Goal: Information Seeking & Learning: Check status

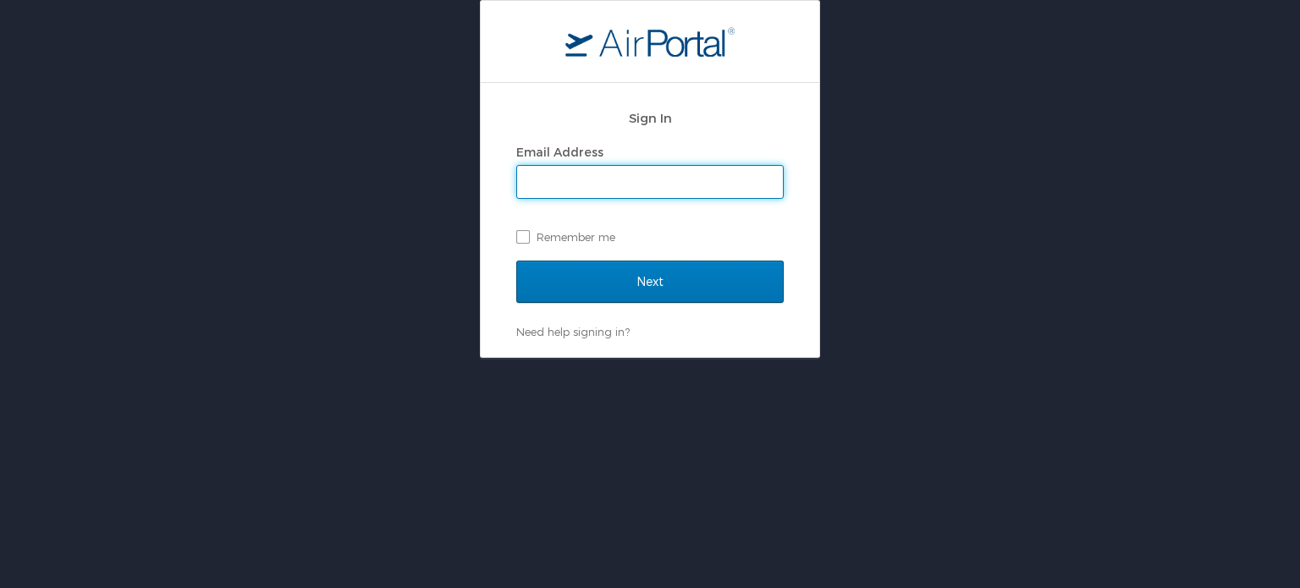
click at [593, 181] on input "Email Address" at bounding box center [650, 182] width 266 height 32
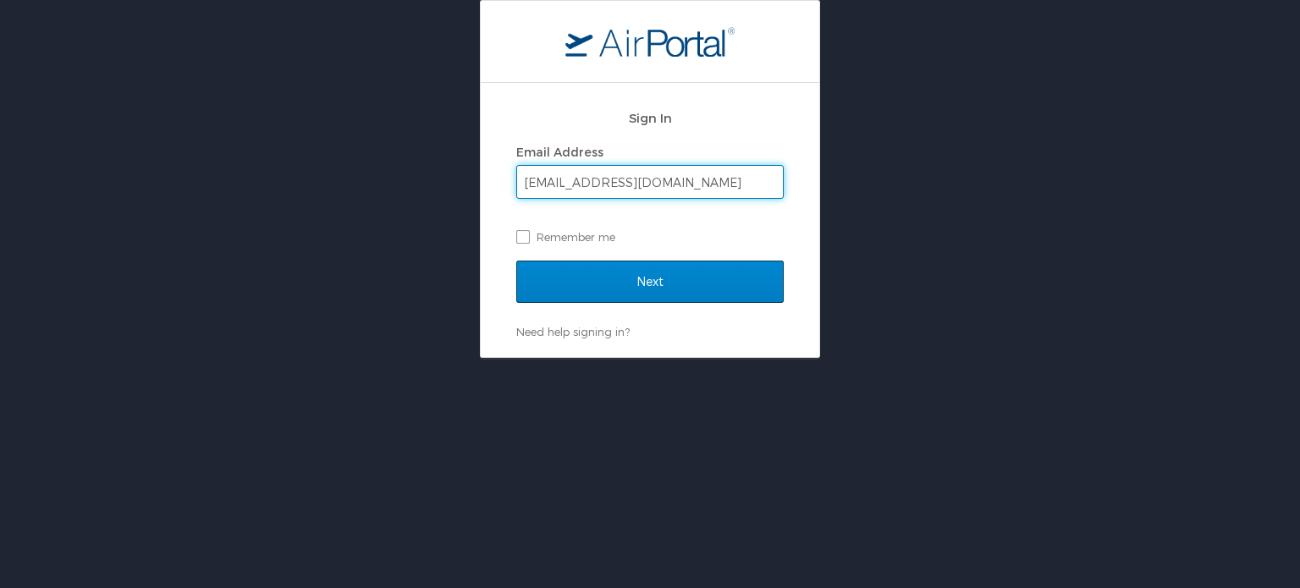
type input "employeetravel@e-gai.com"
click at [685, 282] on input "Next" at bounding box center [649, 282] width 267 height 42
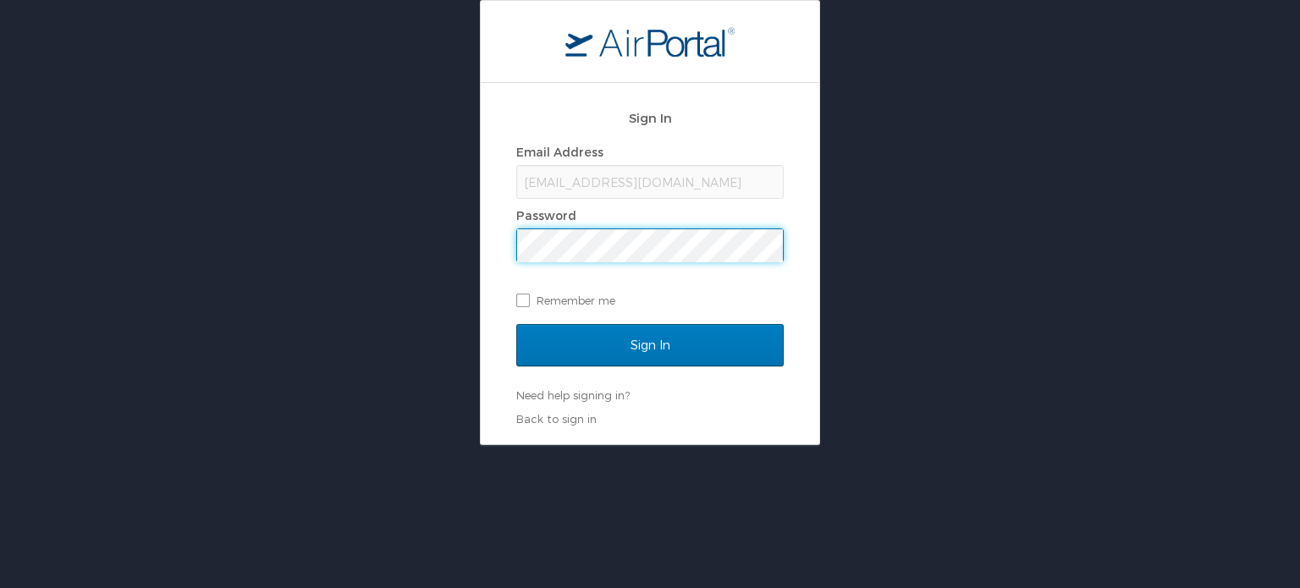
click at [516, 324] on input "Sign In" at bounding box center [649, 345] width 267 height 42
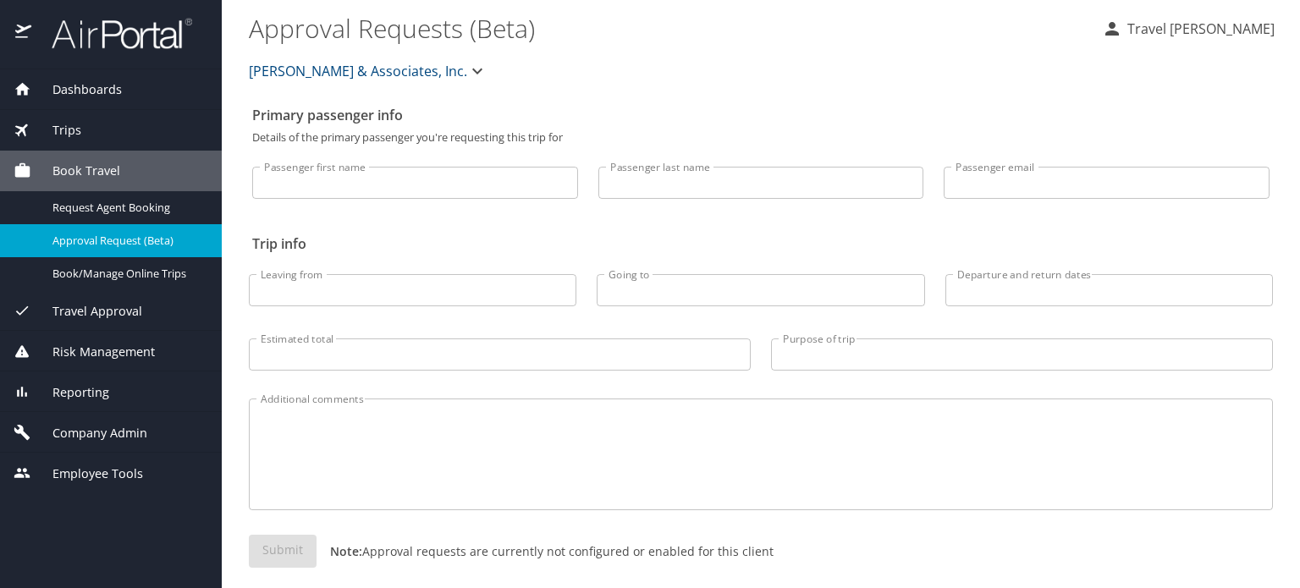
select select "US"
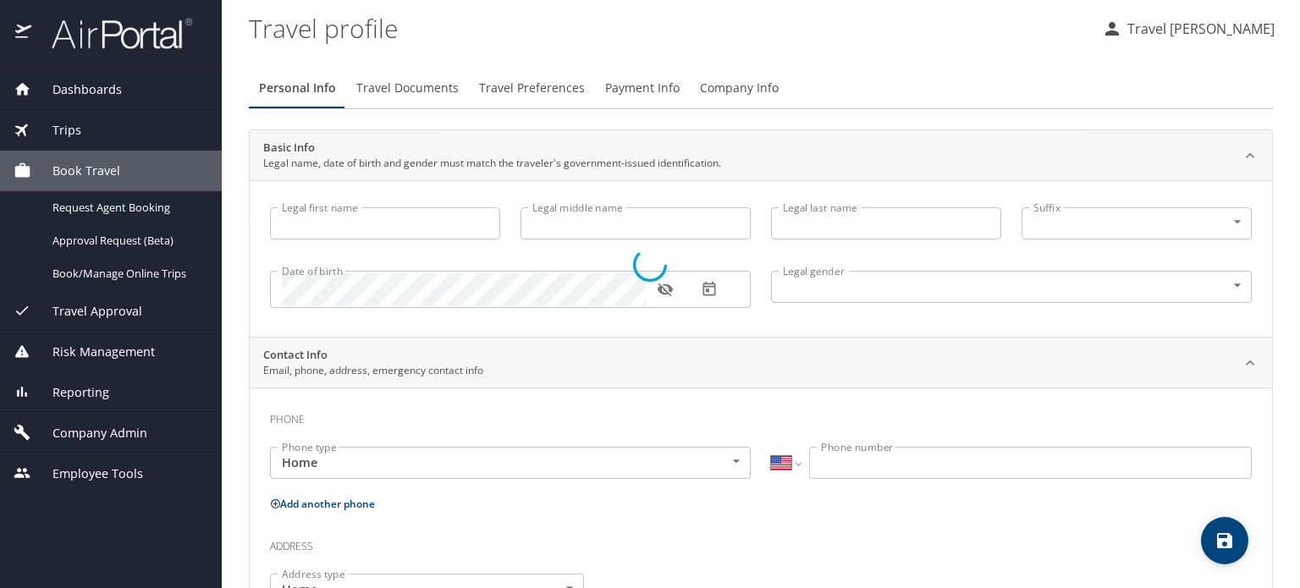
select select "US"
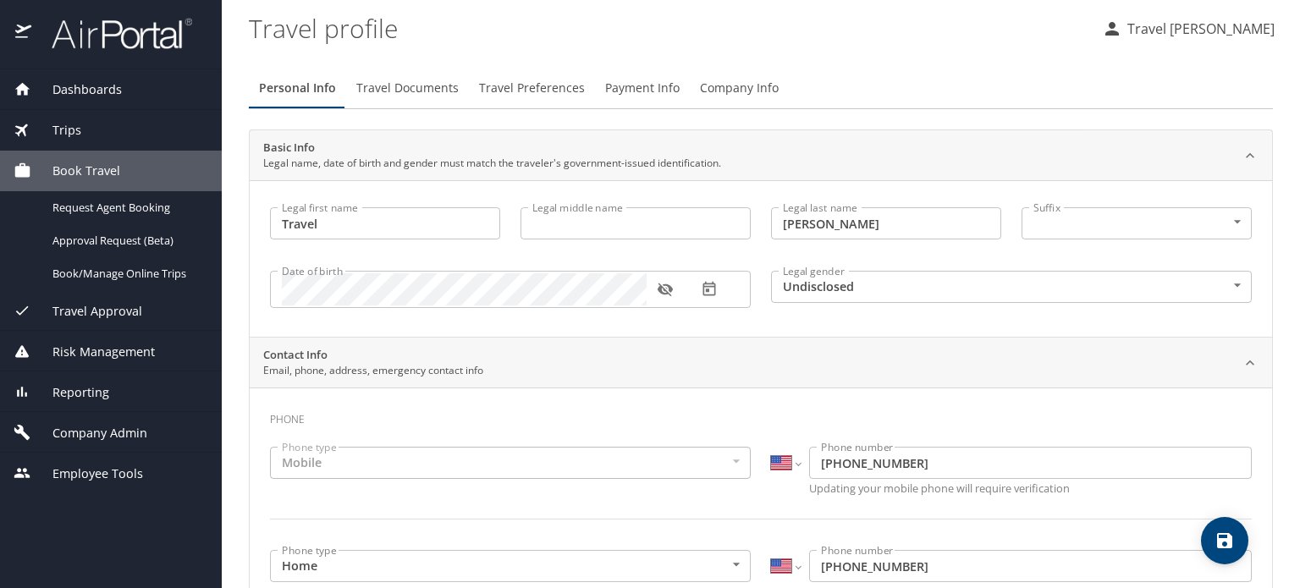
type input "Travel"
type input "Gromelski"
type input "Undisclosed"
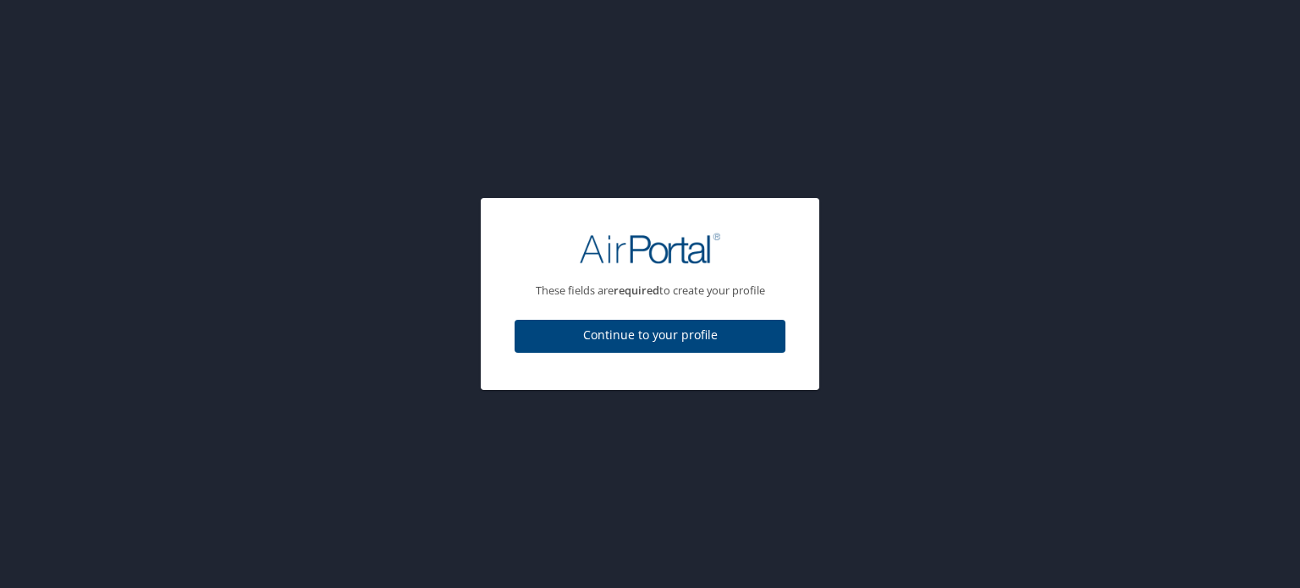
click at [680, 338] on span "Continue to your profile" at bounding box center [650, 335] width 244 height 21
select select "US"
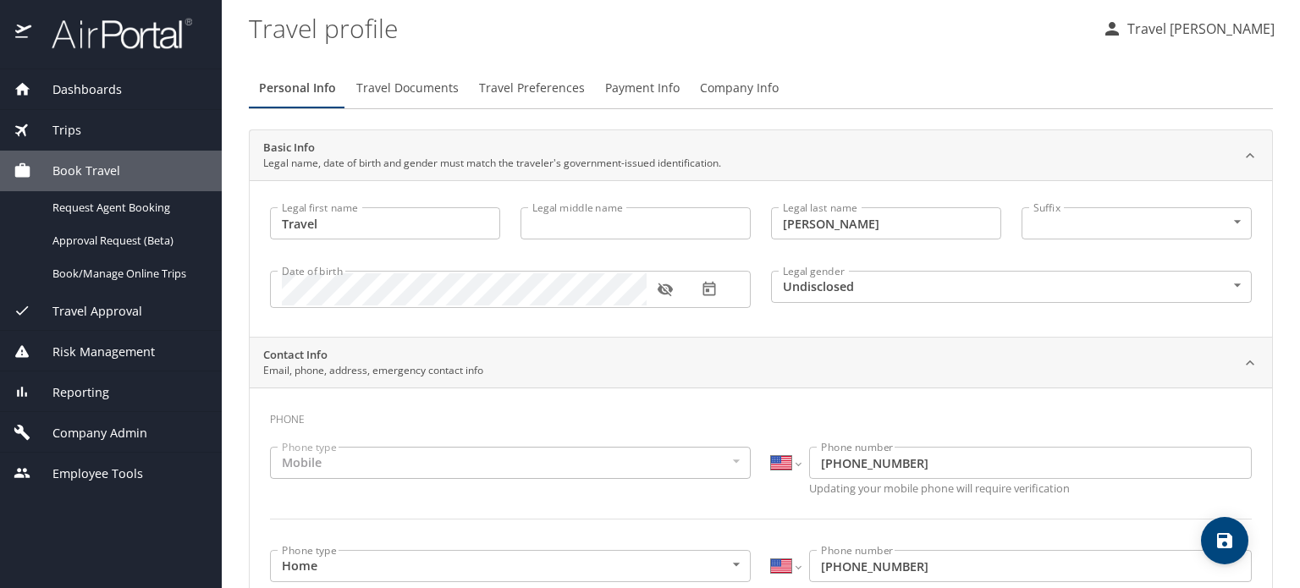
click at [79, 80] on span "Dashboards" at bounding box center [76, 89] width 91 height 19
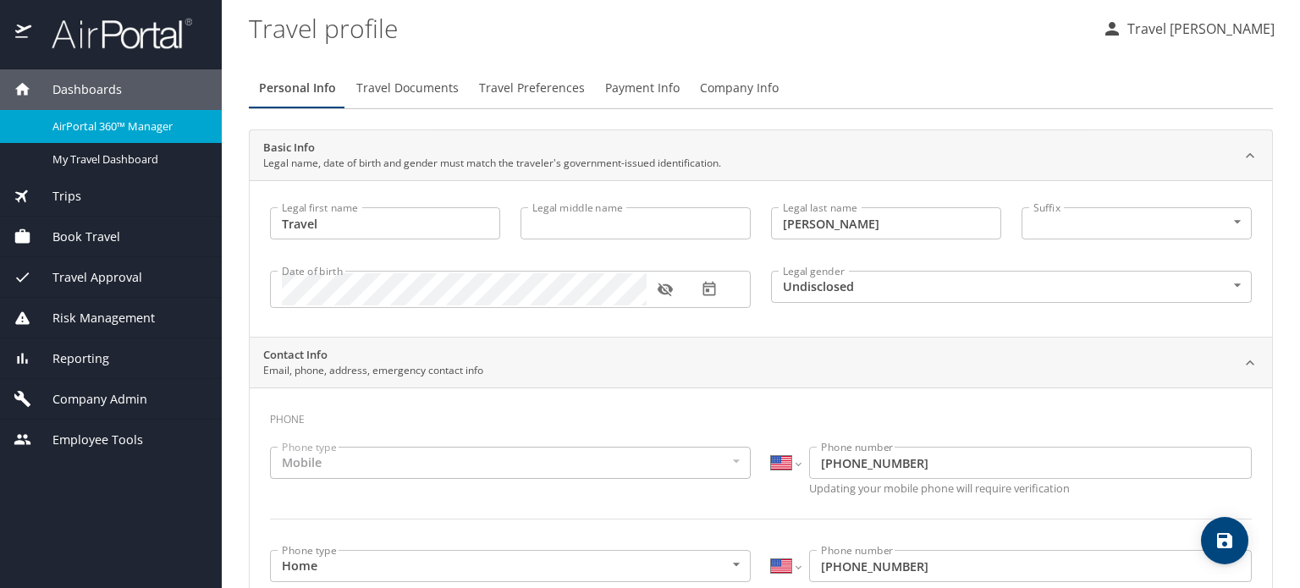
click at [108, 123] on span "AirPortal 360™ Manager" at bounding box center [126, 126] width 149 height 16
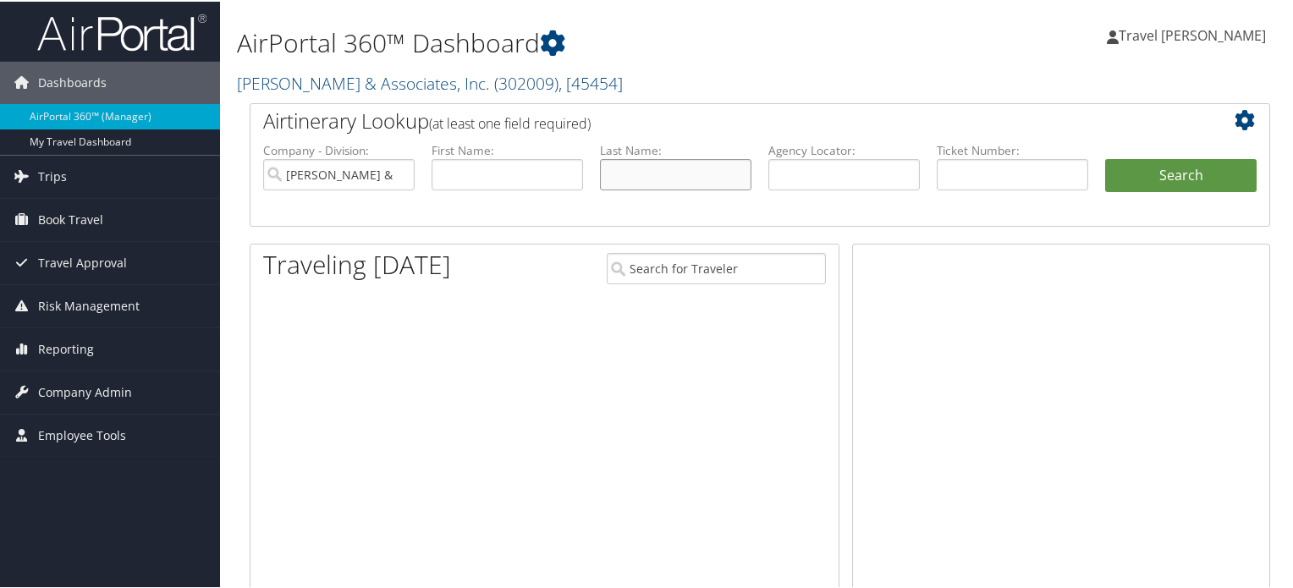
click at [661, 175] on input "text" at bounding box center [675, 172] width 151 height 31
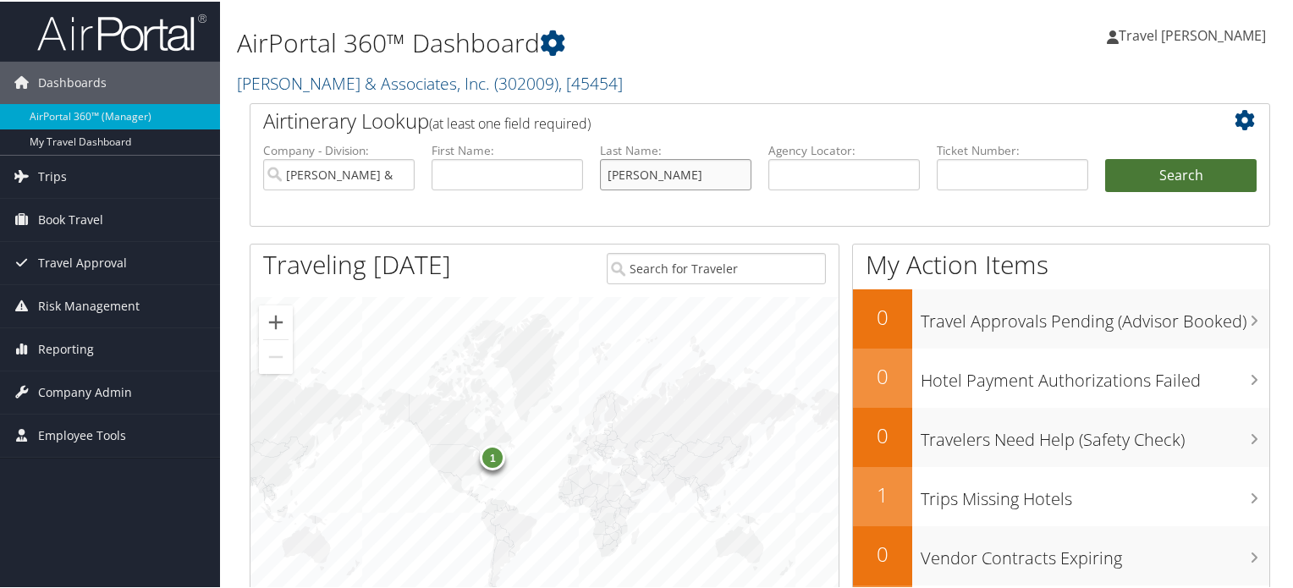
type input "arroyo"
click at [1209, 166] on button "Search" at bounding box center [1180, 174] width 151 height 34
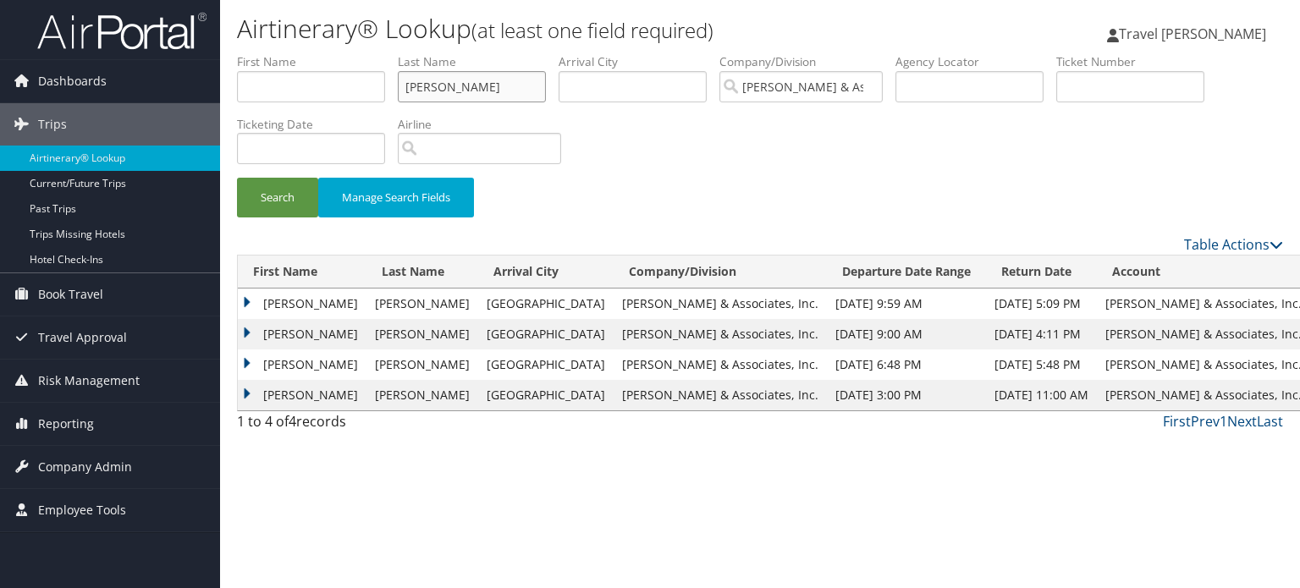
drag, startPoint x: 454, startPoint y: 91, endPoint x: 352, endPoint y: 83, distance: 101.9
click at [352, 53] on ul "First Name Last Name arroyo Departure City Arrival City Company/Division Gromel…" at bounding box center [760, 53] width 1046 height 0
click at [267, 189] on button "Search" at bounding box center [277, 198] width 81 height 40
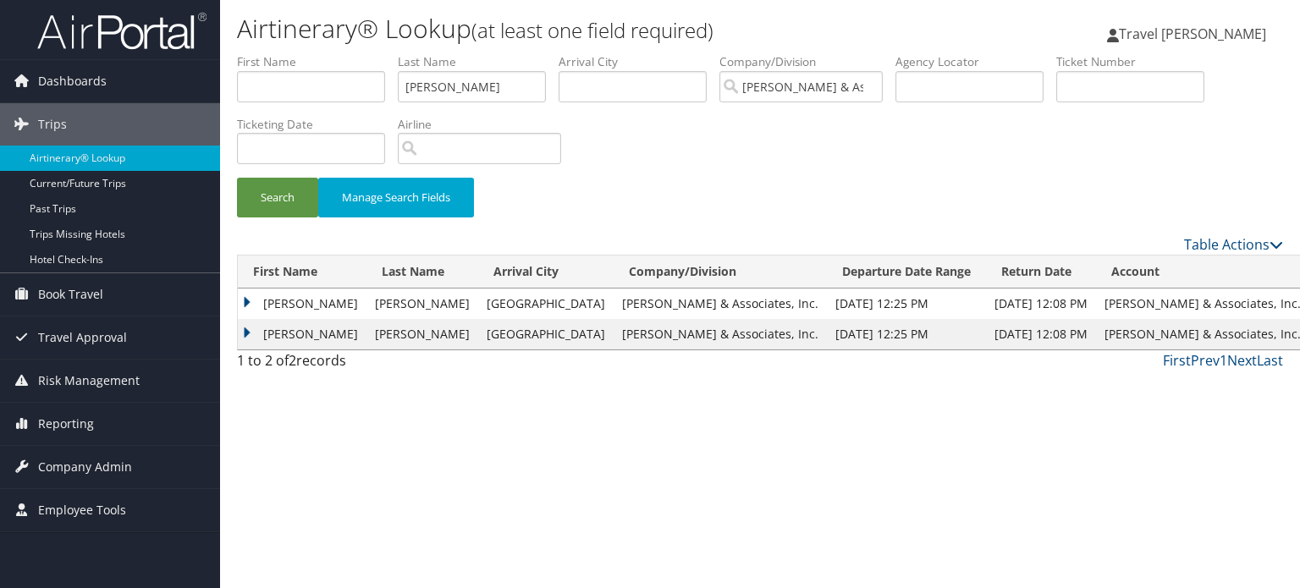
click at [249, 304] on td "DUNCAN" at bounding box center [302, 304] width 129 height 30
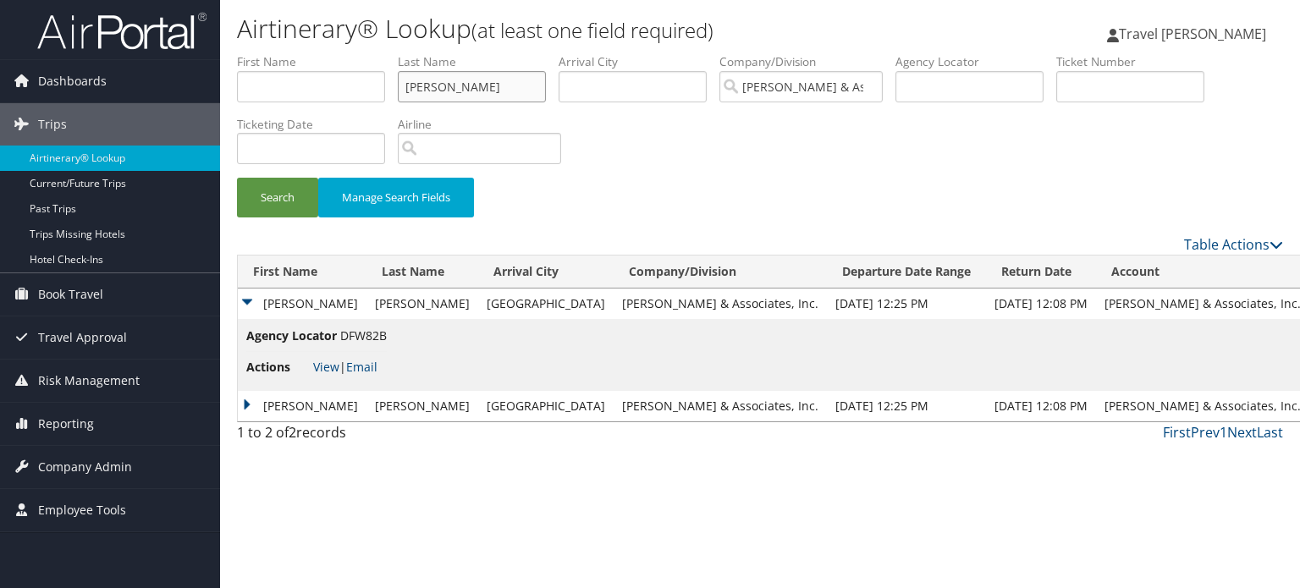
drag, startPoint x: 501, startPoint y: 85, endPoint x: 371, endPoint y: 92, distance: 130.5
click at [371, 53] on ul "First Name Last Name stewart Departure City Arrival City Company/Division Grome…" at bounding box center [760, 53] width 1046 height 0
type input "waller"
click at [237, 178] on button "Search" at bounding box center [277, 198] width 81 height 40
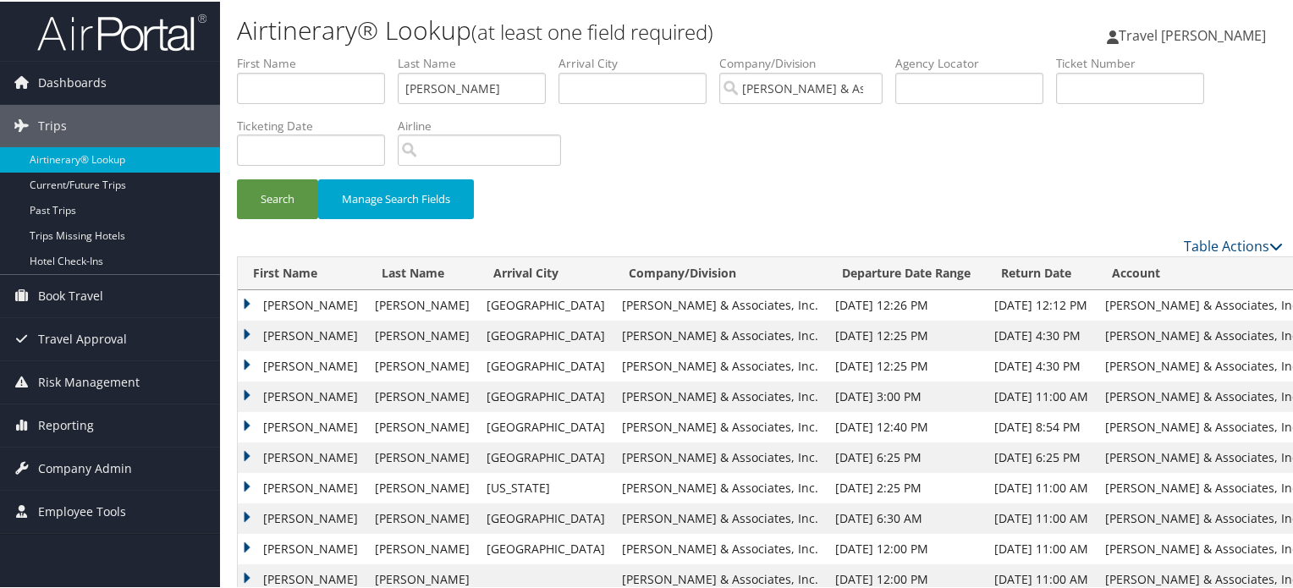
click at [249, 453] on td "LEANDRE DEXTER" at bounding box center [302, 456] width 129 height 30
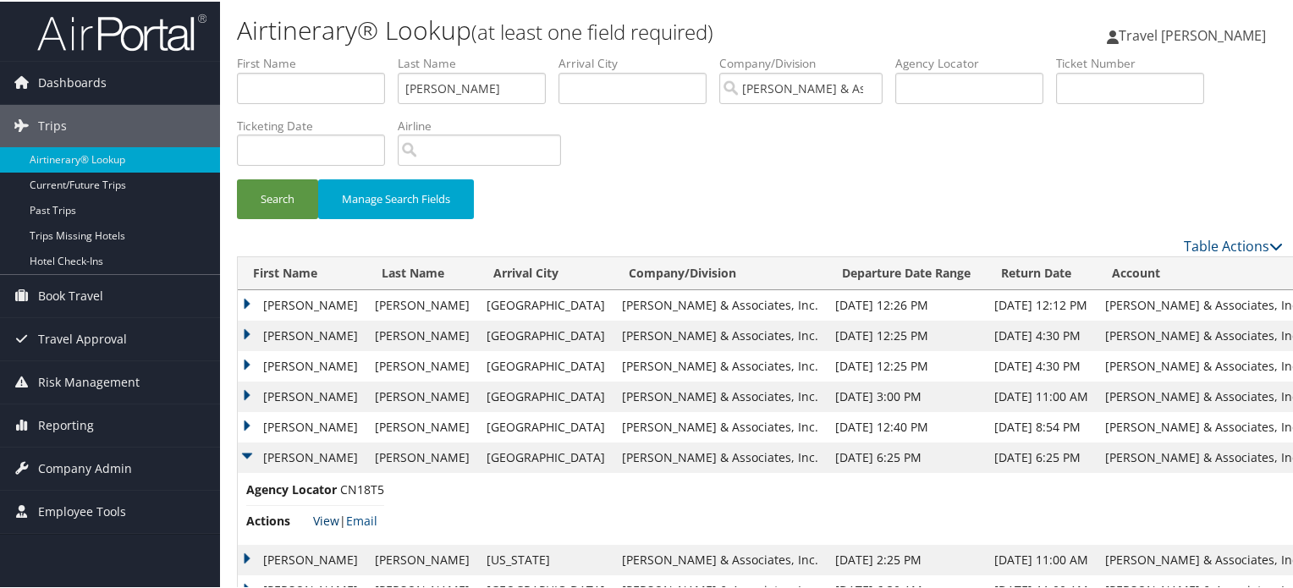
click at [334, 520] on link "View" at bounding box center [326, 519] width 26 height 16
